Goal: Task Accomplishment & Management: Use online tool/utility

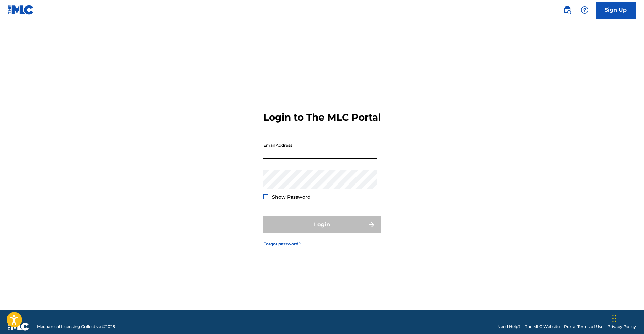
type input "[DOMAIN_NAME][EMAIL_ADDRESS][DOMAIN_NAME]"
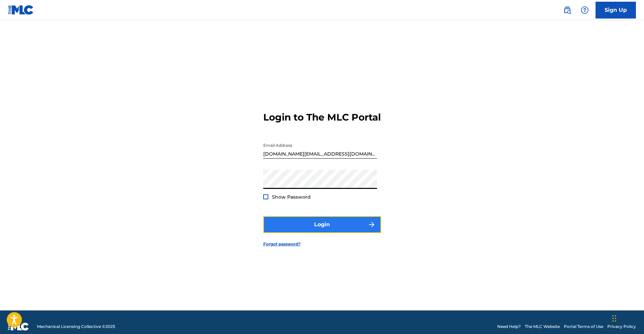
click at [338, 227] on button "Login" at bounding box center [322, 224] width 118 height 17
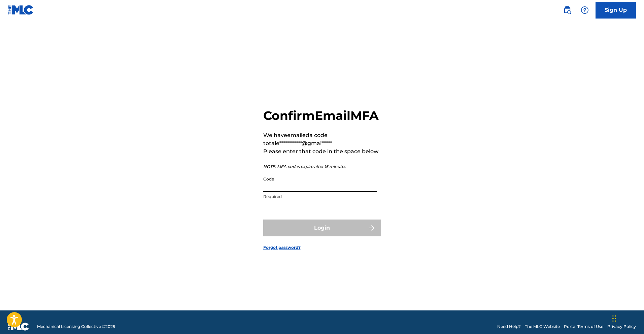
paste input "127924"
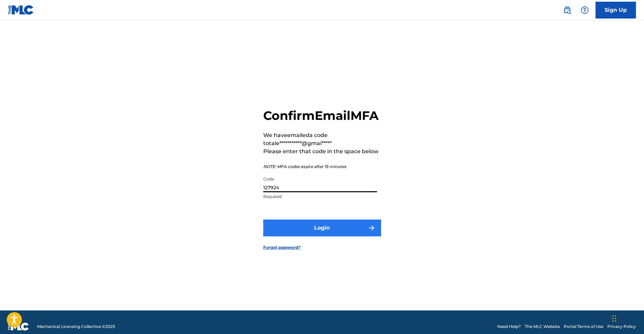
type input "127924"
click at [321, 236] on button "Login" at bounding box center [322, 228] width 118 height 17
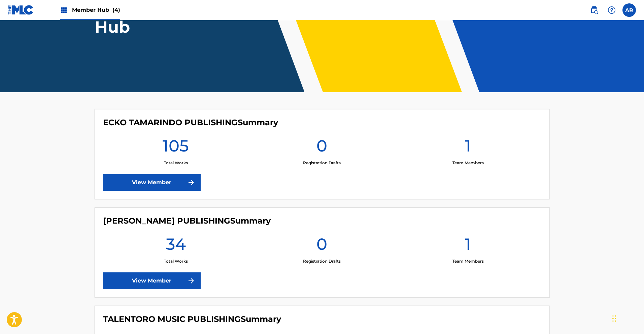
scroll to position [121, 0]
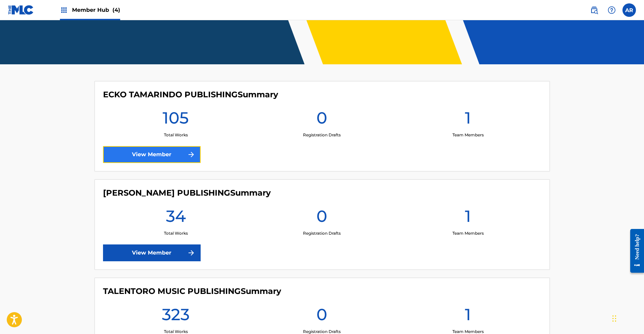
click at [188, 159] on link "View Member" at bounding box center [152, 154] width 98 height 17
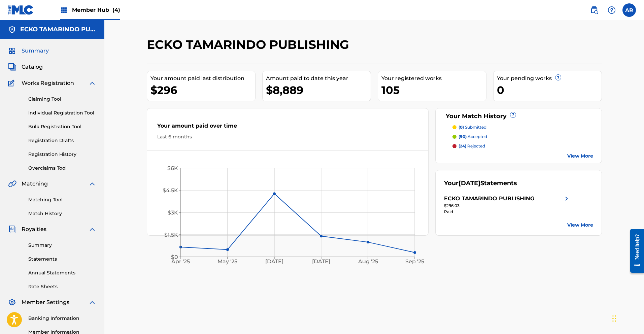
click at [93, 12] on span "Member Hub (4)" at bounding box center [96, 10] width 48 height 8
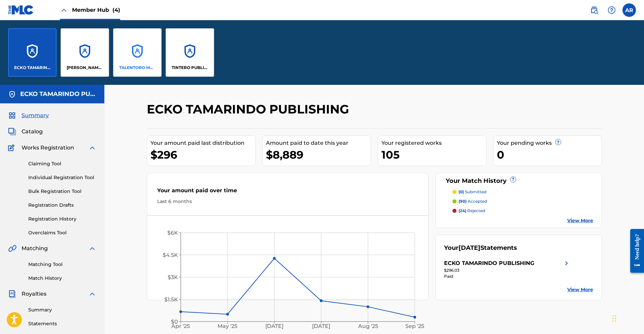
click at [131, 57] on div "TALENTORO MUSIC PUBLISHING" at bounding box center [137, 52] width 48 height 48
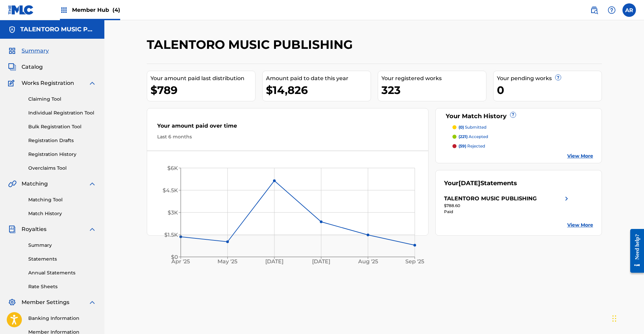
click at [477, 135] on p "(221) accepted" at bounding box center [474, 137] width 30 height 6
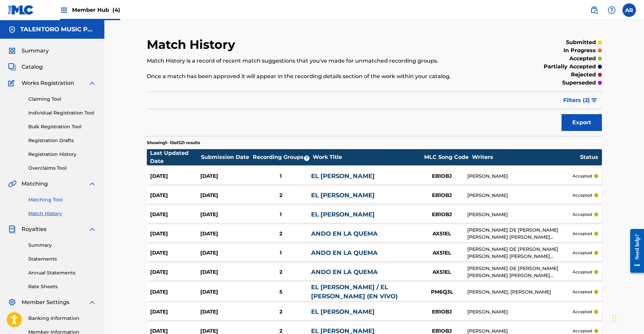
click at [51, 198] on link "Matching Tool" at bounding box center [62, 199] width 68 height 7
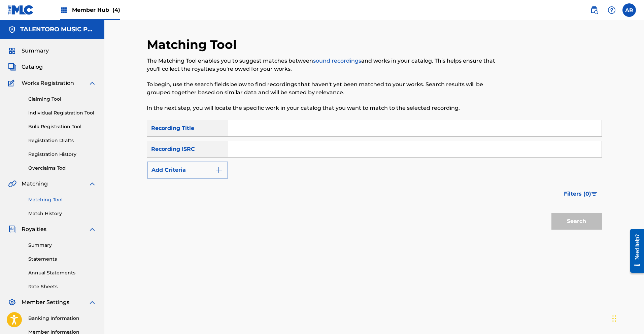
click at [289, 129] on input "Search Form" at bounding box center [414, 128] width 373 height 16
type input "El [PERSON_NAME]"
click at [569, 220] on button "Search" at bounding box center [577, 221] width 51 height 17
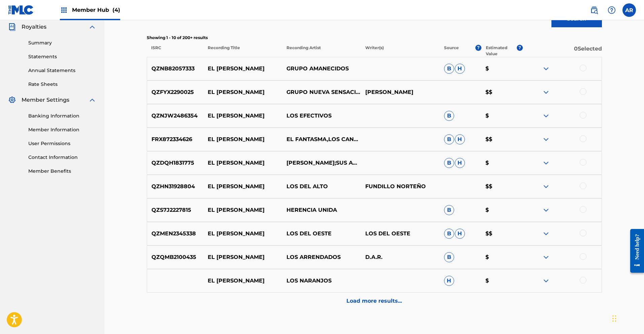
scroll to position [116, 0]
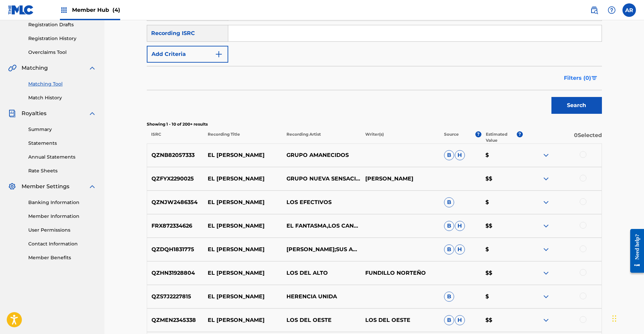
click at [572, 79] on span "Filters ( 0 )" at bounding box center [577, 78] width 27 height 8
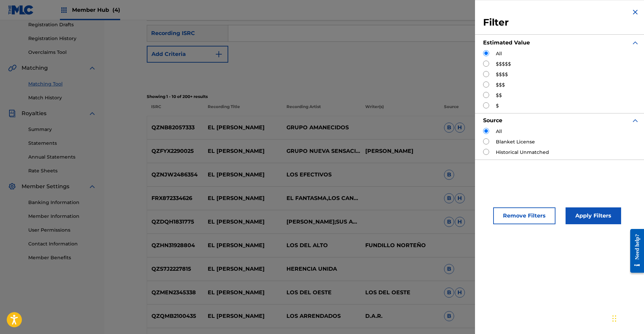
click at [487, 73] on input "Search Form" at bounding box center [486, 74] width 6 height 6
radio input "true"
click at [604, 218] on button "Apply Filters" at bounding box center [594, 215] width 56 height 17
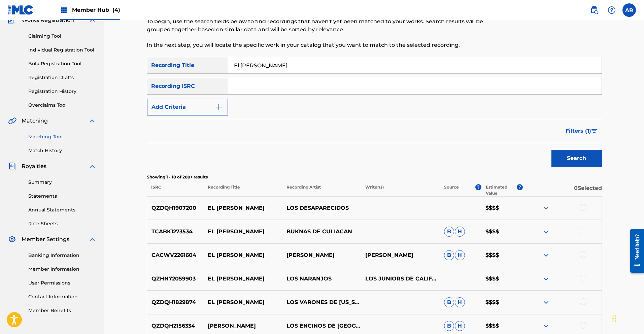
scroll to position [121, 0]
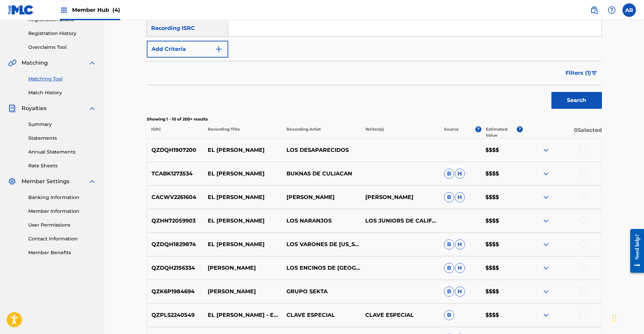
click at [548, 151] on img at bounding box center [546, 150] width 8 height 8
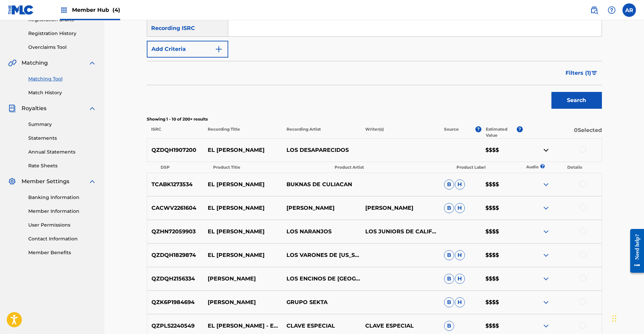
click at [548, 151] on img at bounding box center [546, 150] width 8 height 8
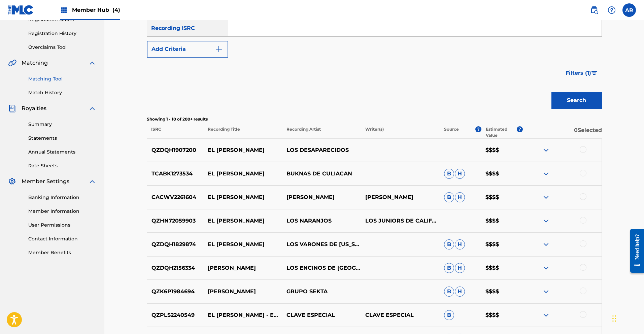
click at [547, 173] on img at bounding box center [546, 174] width 8 height 8
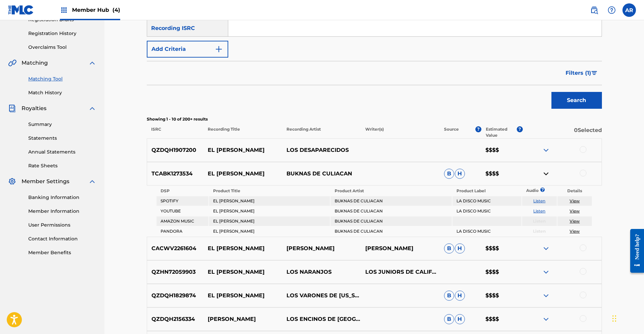
click at [542, 203] on link "Listen" at bounding box center [539, 200] width 12 height 5
click at [547, 173] on img at bounding box center [546, 174] width 8 height 8
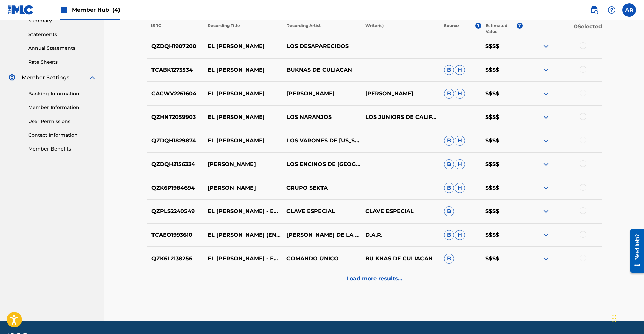
scroll to position [244, 0]
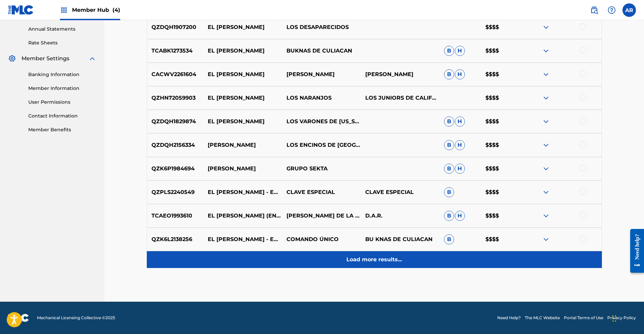
click at [397, 261] on p "Load more results..." at bounding box center [375, 260] width 56 height 8
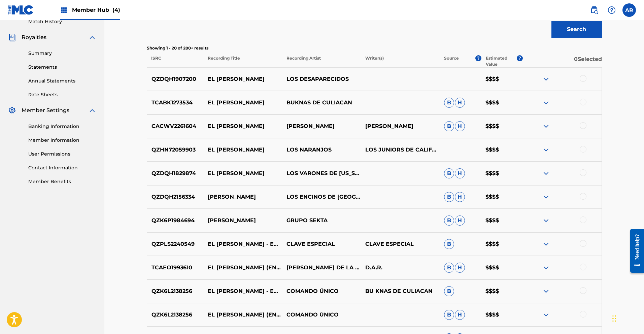
scroll to position [157, 0]
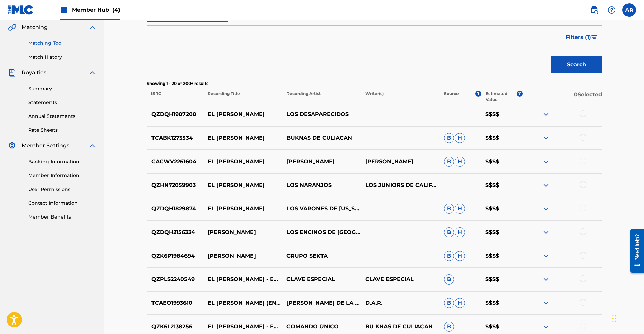
click at [547, 161] on img at bounding box center [546, 162] width 8 height 8
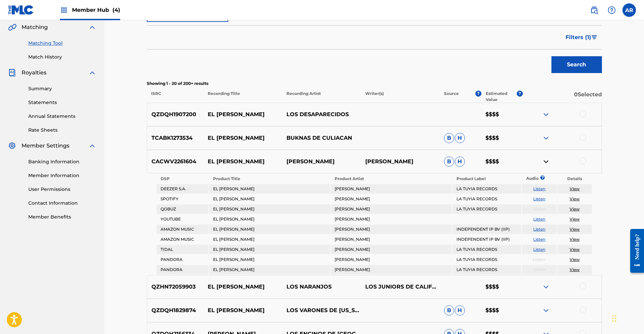
click at [544, 198] on link "Listen" at bounding box center [539, 198] width 12 height 5
